Goal: Task Accomplishment & Management: Use online tool/utility

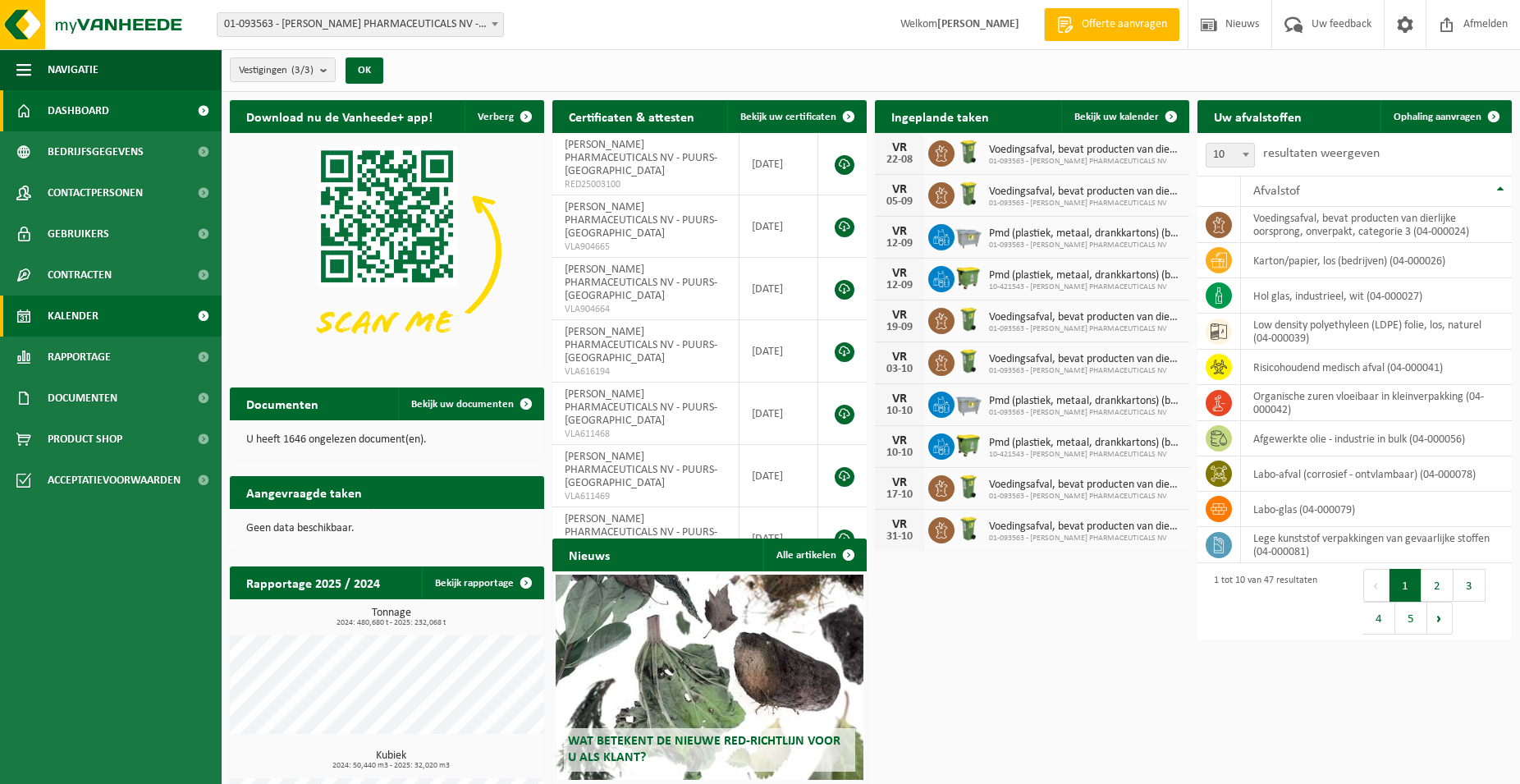
click at [67, 302] on span "Kalender" at bounding box center [72, 316] width 51 height 41
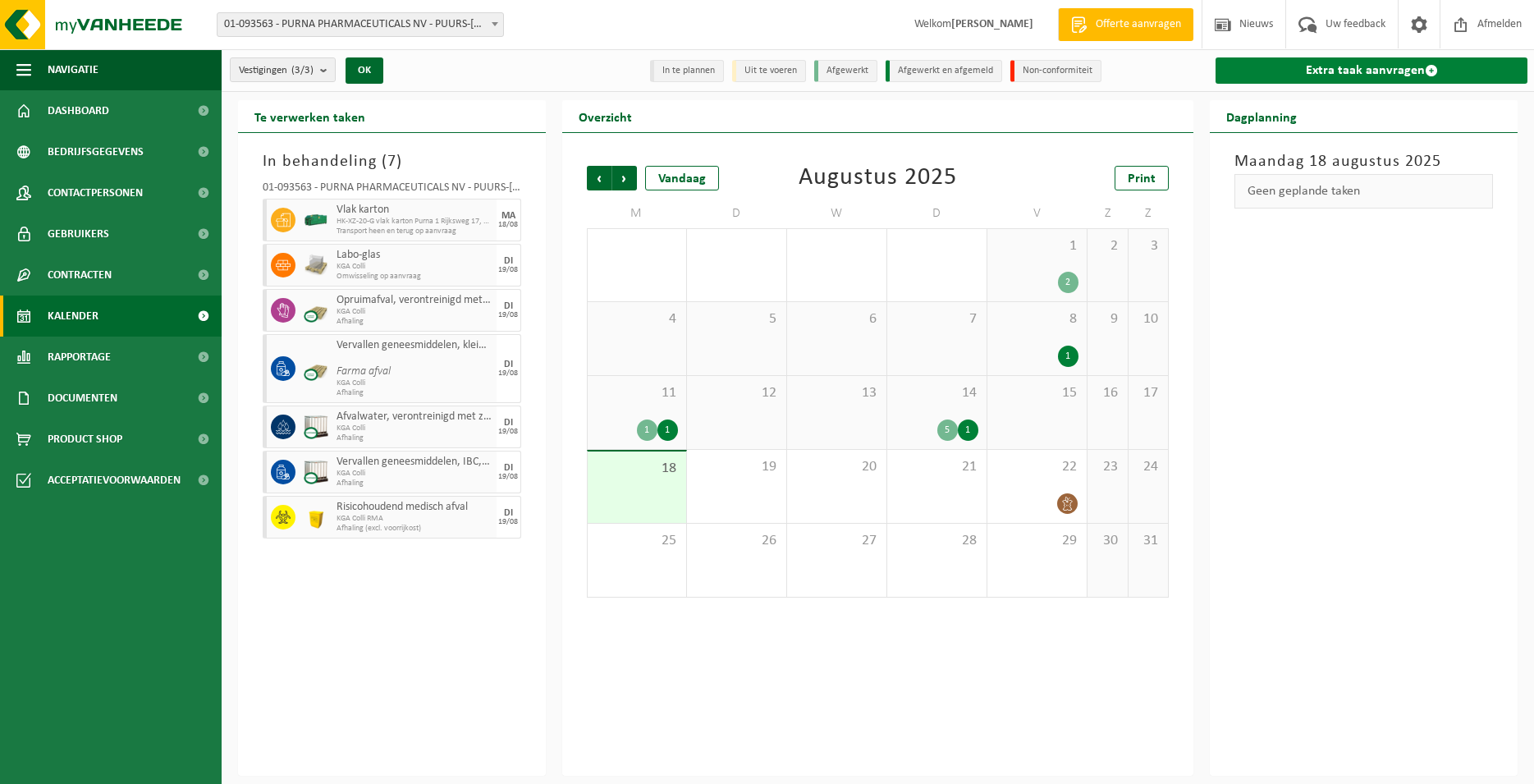
click at [1287, 65] on link "Extra taak aanvragen" at bounding box center [1371, 70] width 312 height 27
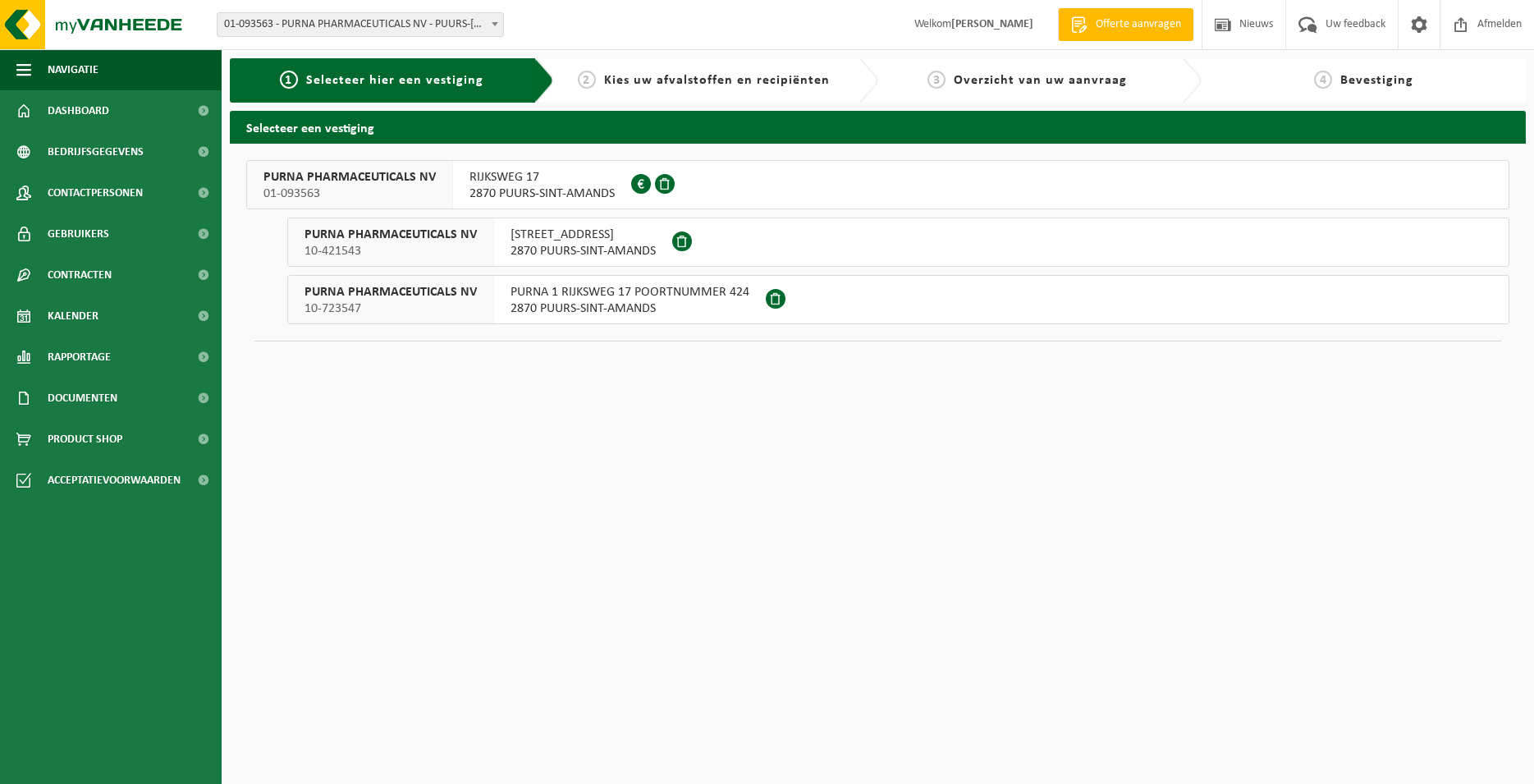
click at [466, 255] on span "10-421543" at bounding box center [391, 251] width 173 height 16
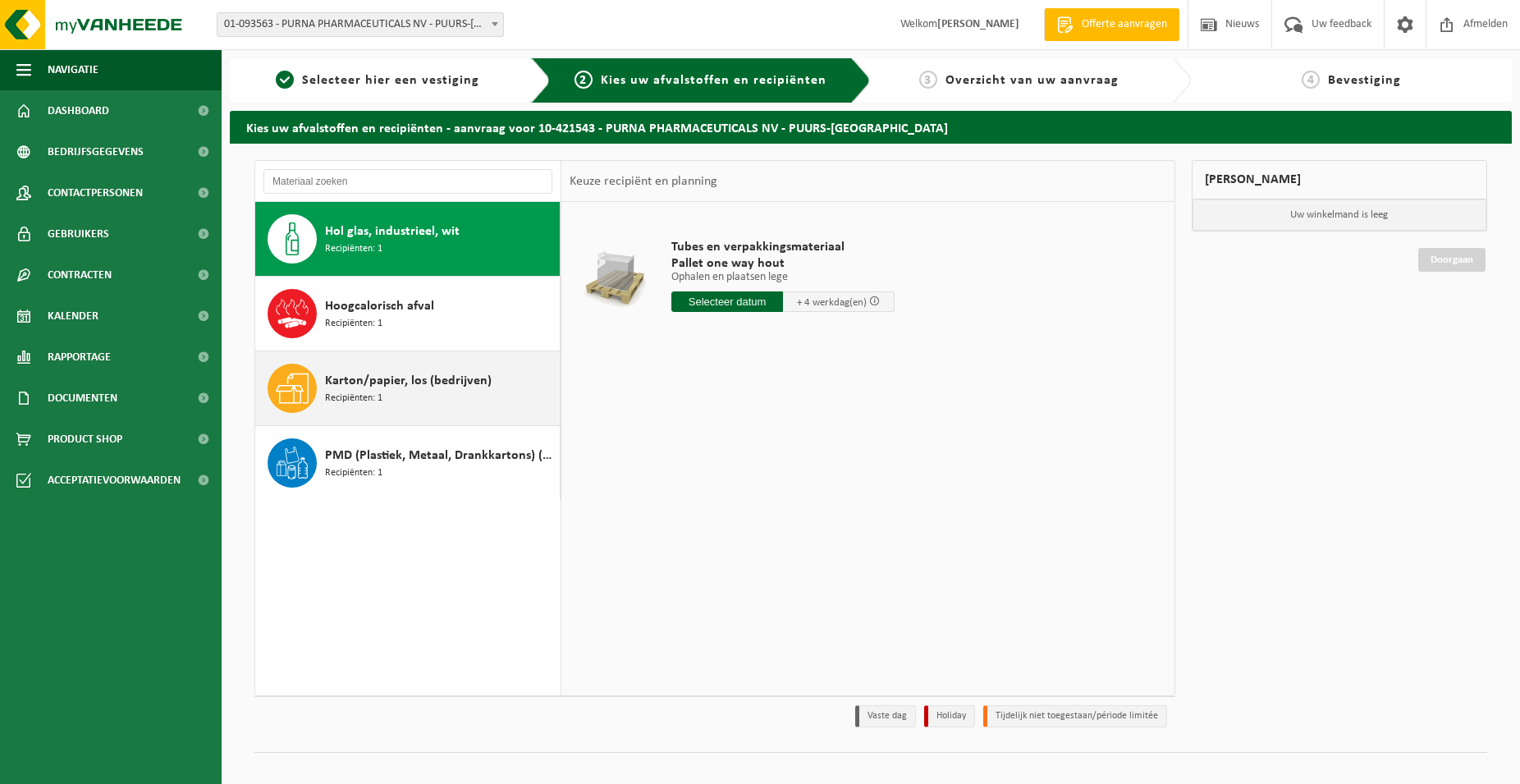
click at [394, 387] on span "Karton/papier, los (bedrijven)" at bounding box center [408, 380] width 167 height 20
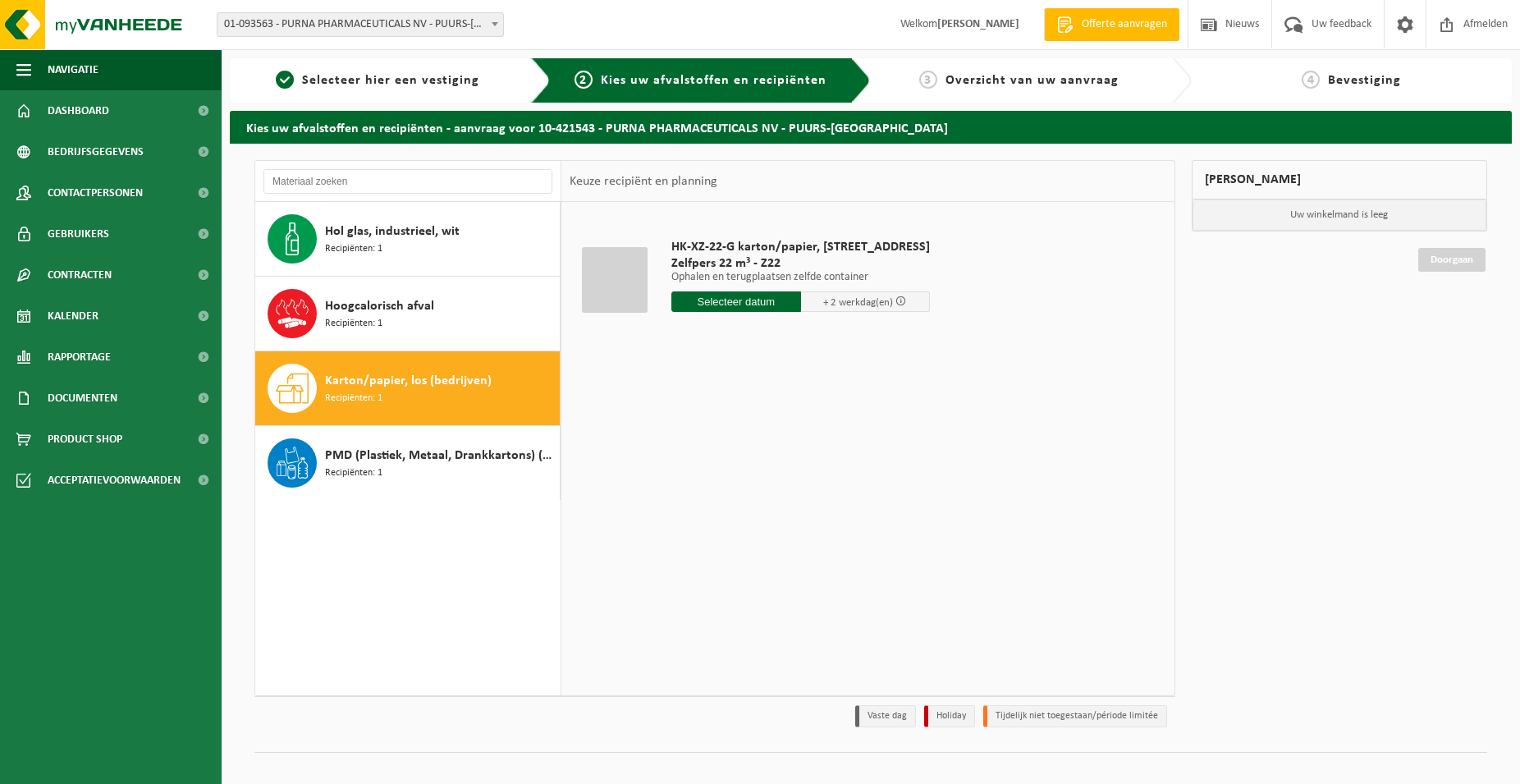
click at [729, 309] on input "text" at bounding box center [736, 301] width 130 height 21
click at [714, 467] on div "19" at bounding box center [714, 473] width 28 height 27
type input "Van 2025-08-19"
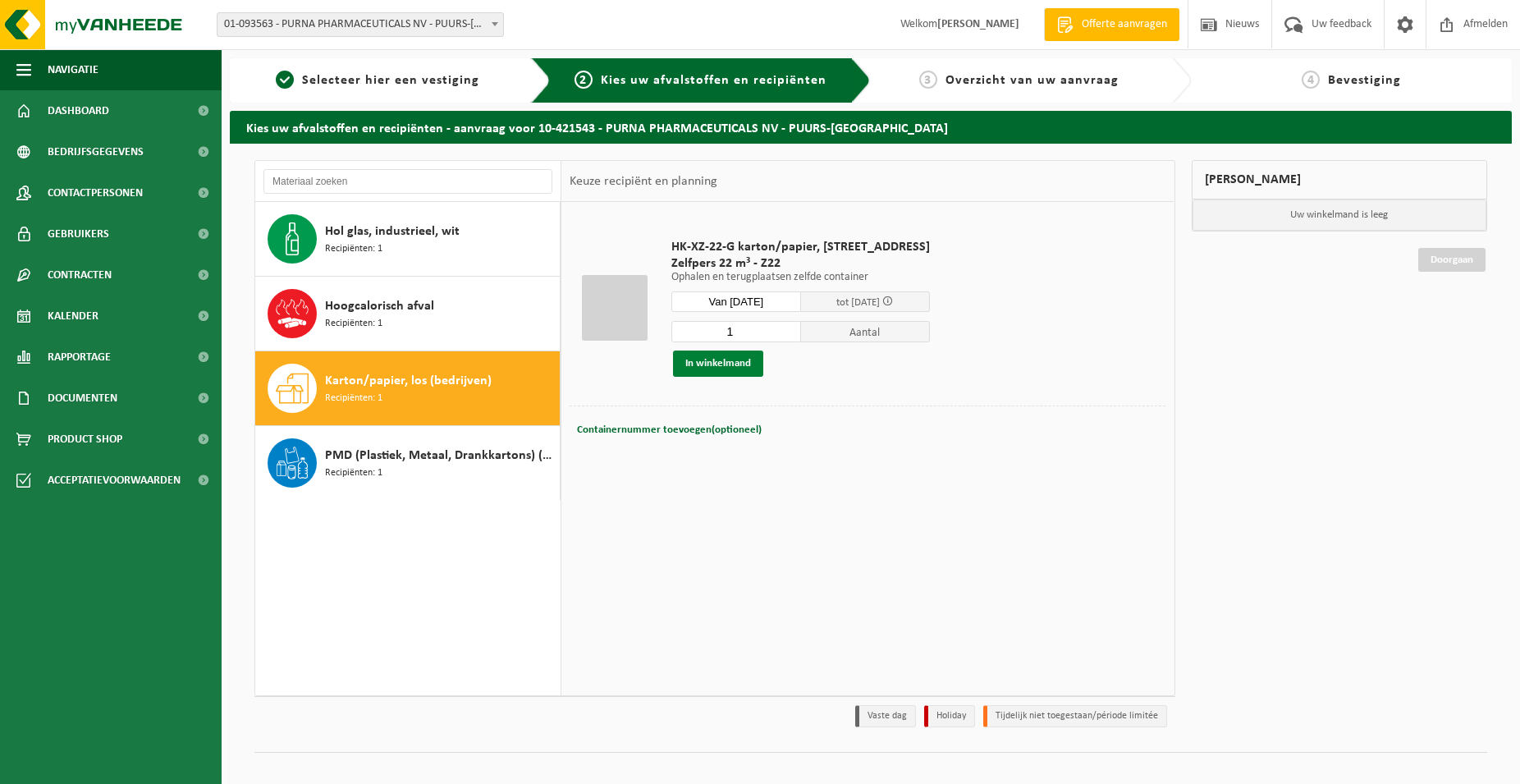
click at [739, 362] on button "In winkelmand" at bounding box center [718, 363] width 90 height 27
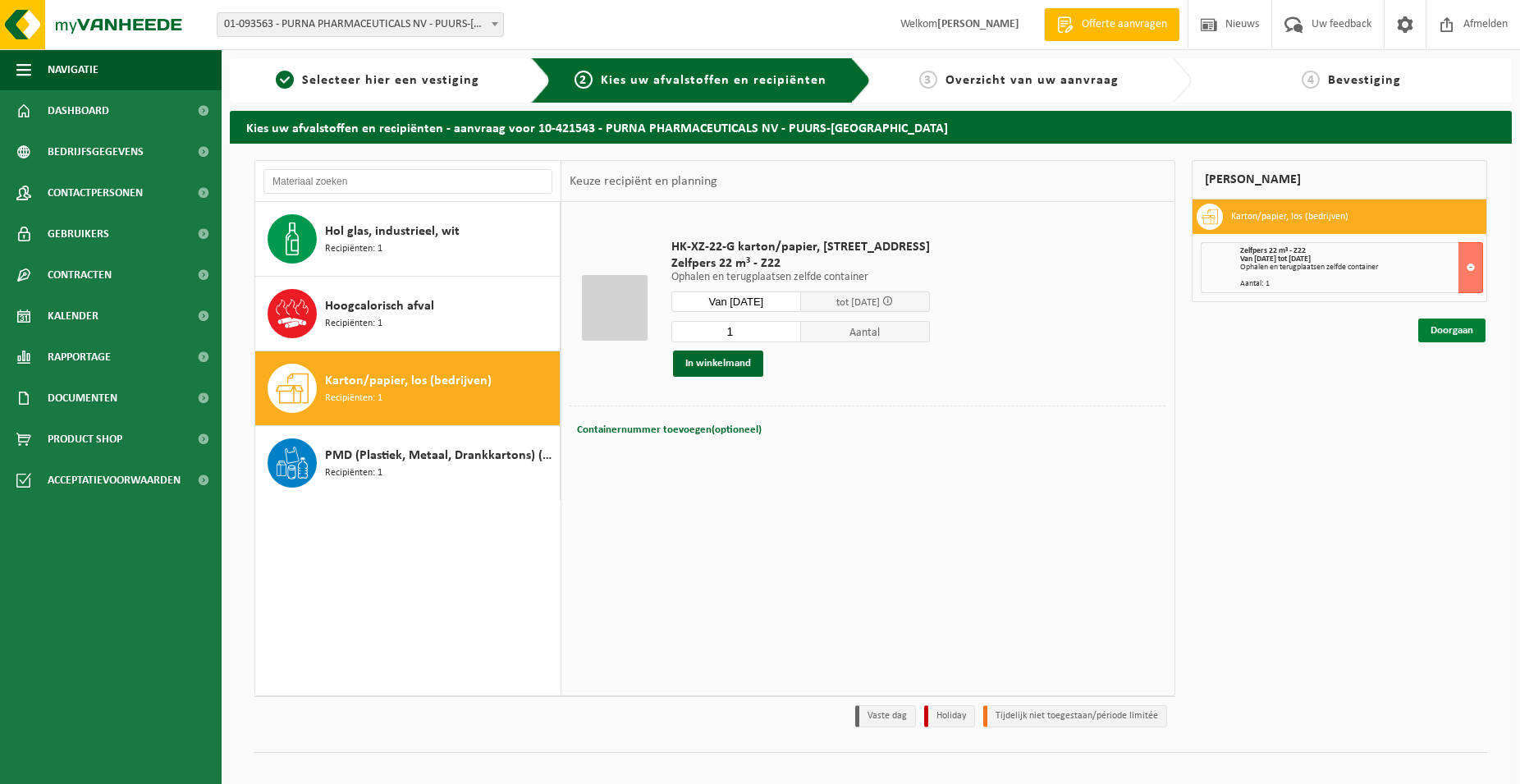
click at [1435, 326] on link "Doorgaan" at bounding box center [1451, 331] width 67 height 24
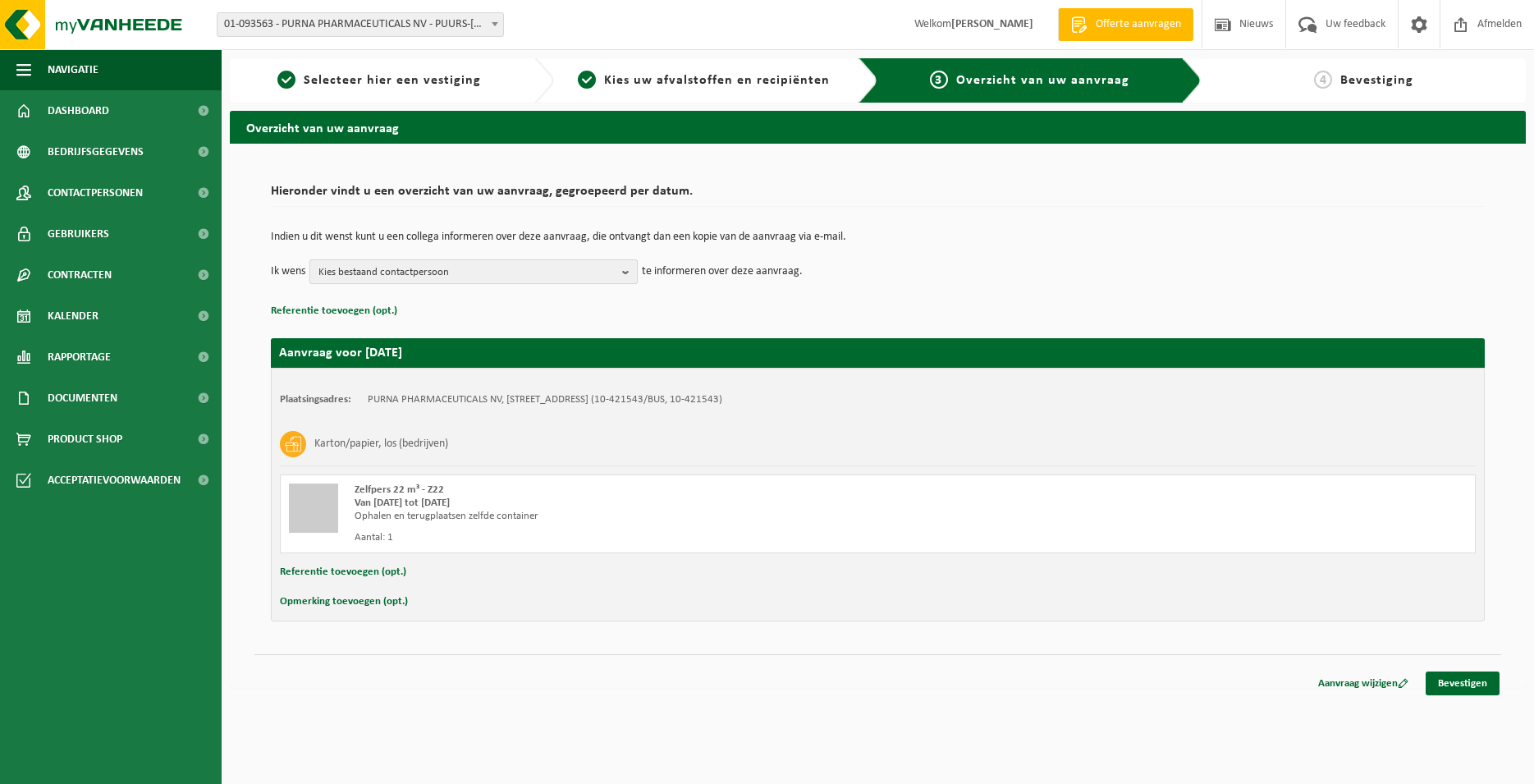
click at [435, 268] on span "Kies bestaand contactpersoon" at bounding box center [467, 272] width 297 height 25
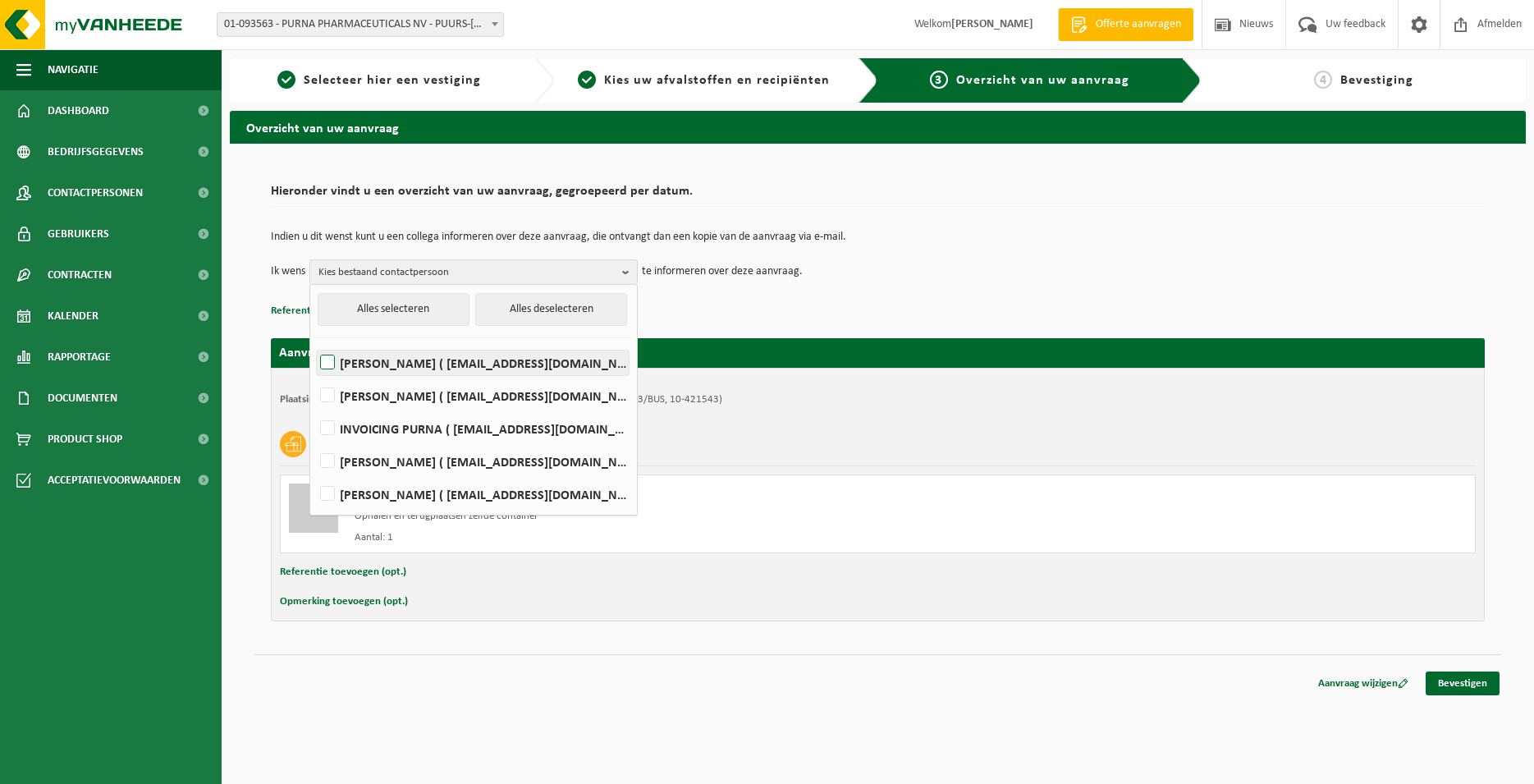
click at [377, 359] on label "Bruno Boerjan ( bbj@purna.be )" at bounding box center [472, 362] width 312 height 25
click at [314, 343] on input "Bruno Boerjan ( bbj@purna.be )" at bounding box center [313, 342] width 1 height 1
checkbox input "true"
click at [380, 392] on label "GUNTER DE HELT ( gdh@purna.be )" at bounding box center [472, 395] width 312 height 25
click at [314, 375] on input "GUNTER DE HELT ( gdh@purna.be )" at bounding box center [313, 374] width 1 height 1
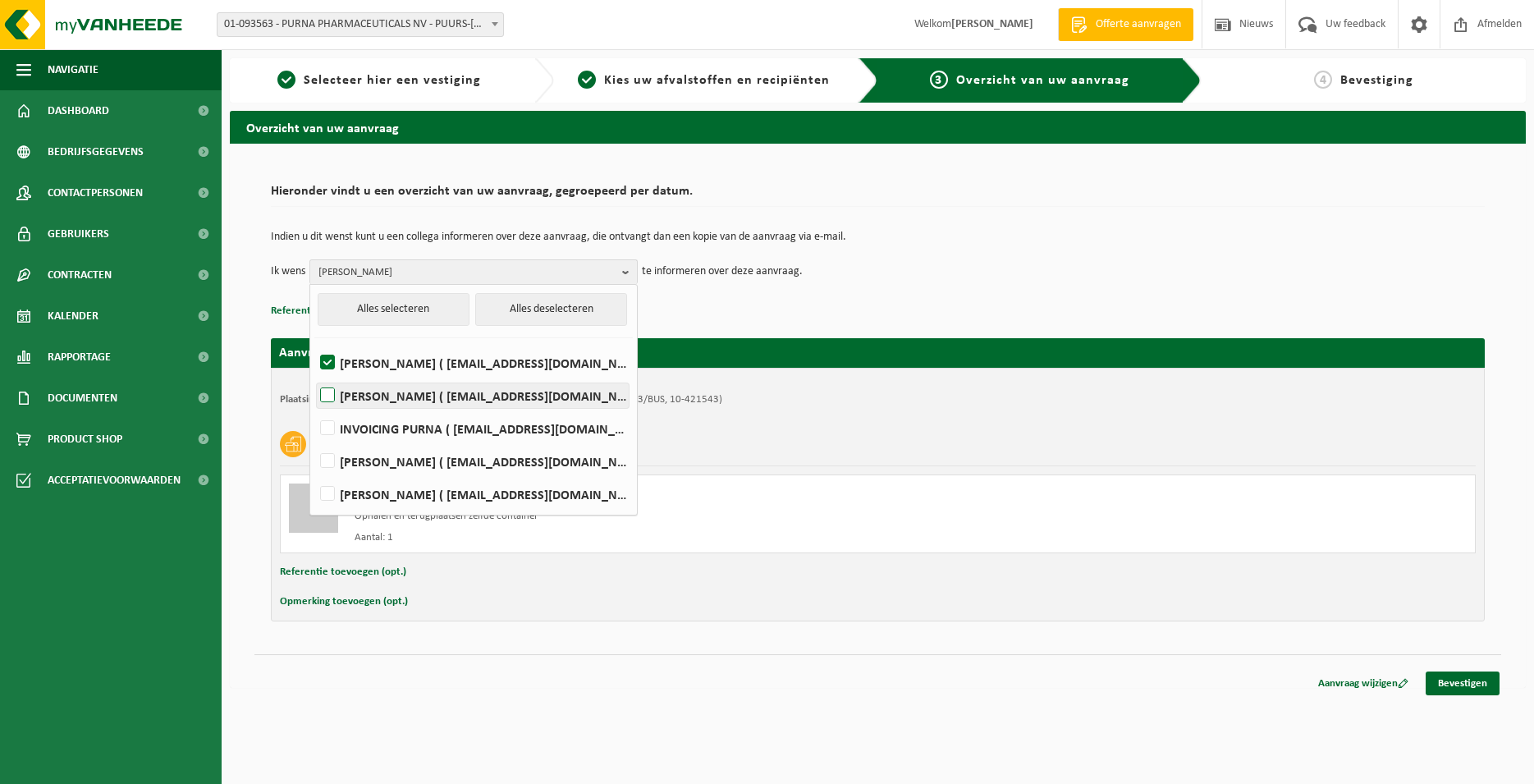
checkbox input "true"
click at [1464, 679] on link "Bevestigen" at bounding box center [1463, 684] width 74 height 24
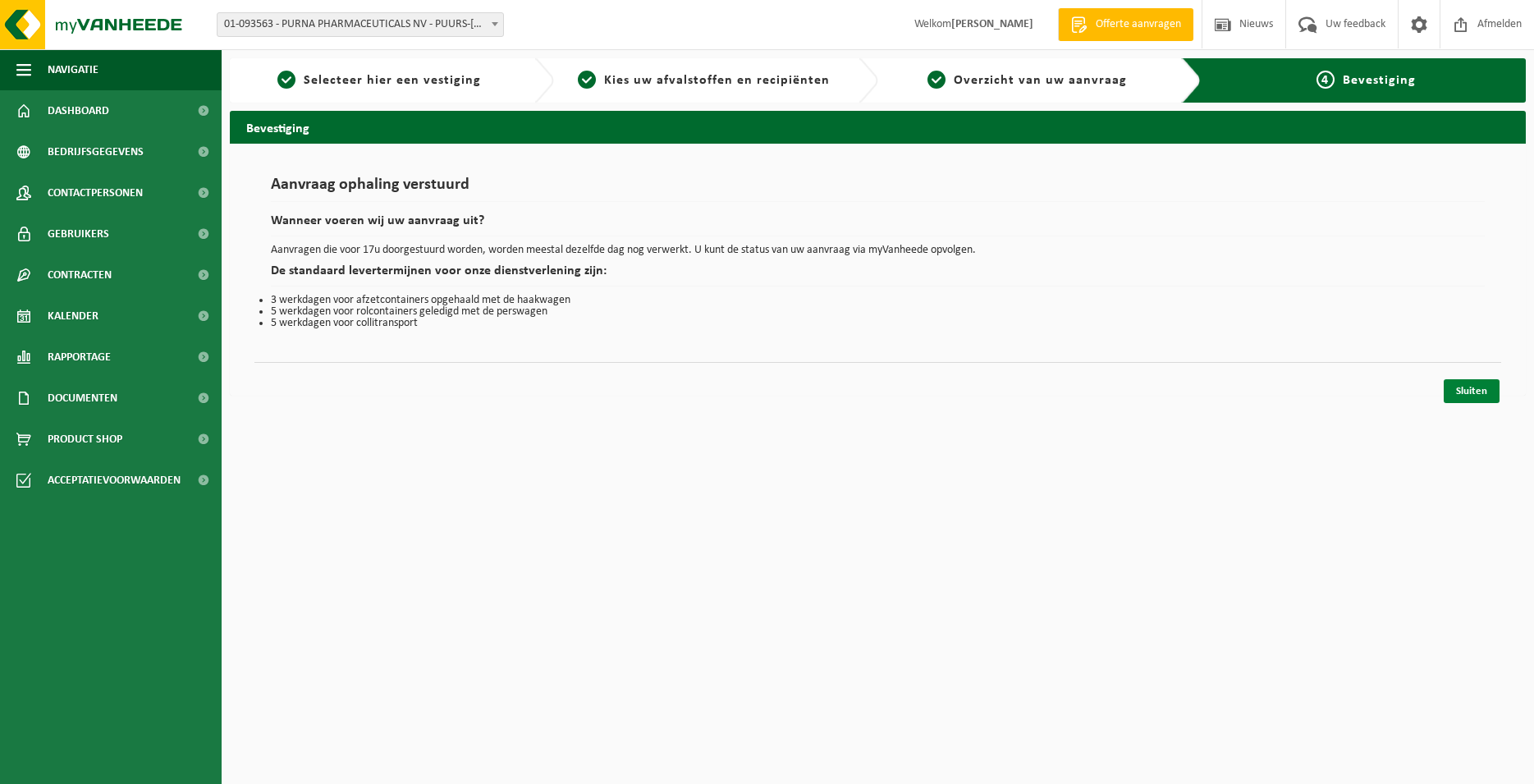
click at [1469, 386] on link "Sluiten" at bounding box center [1471, 392] width 56 height 24
